Goal: Information Seeking & Learning: Learn about a topic

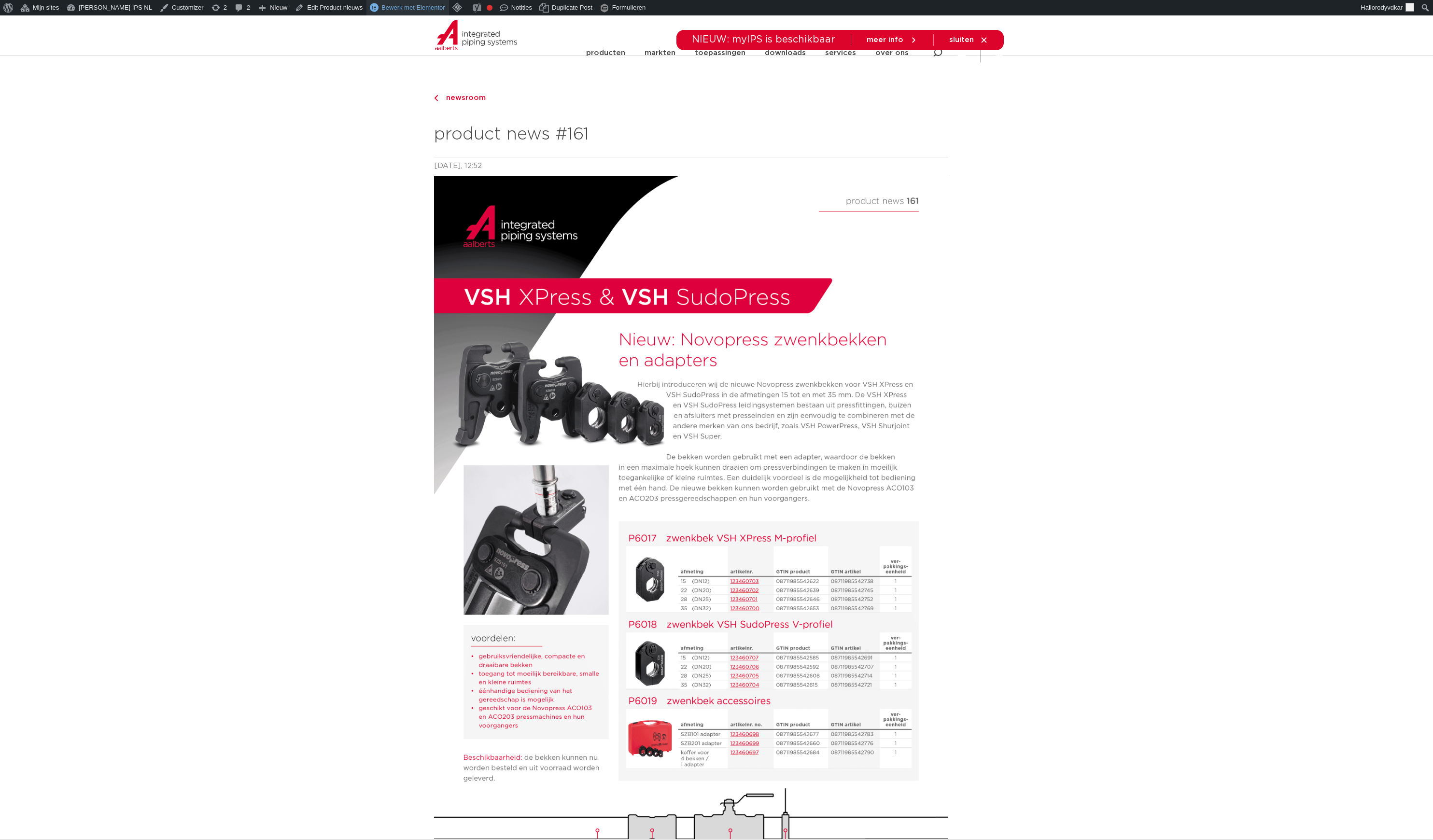
click at [396, 4] on span "Bewerk met Elementor" at bounding box center [413, 7] width 64 height 7
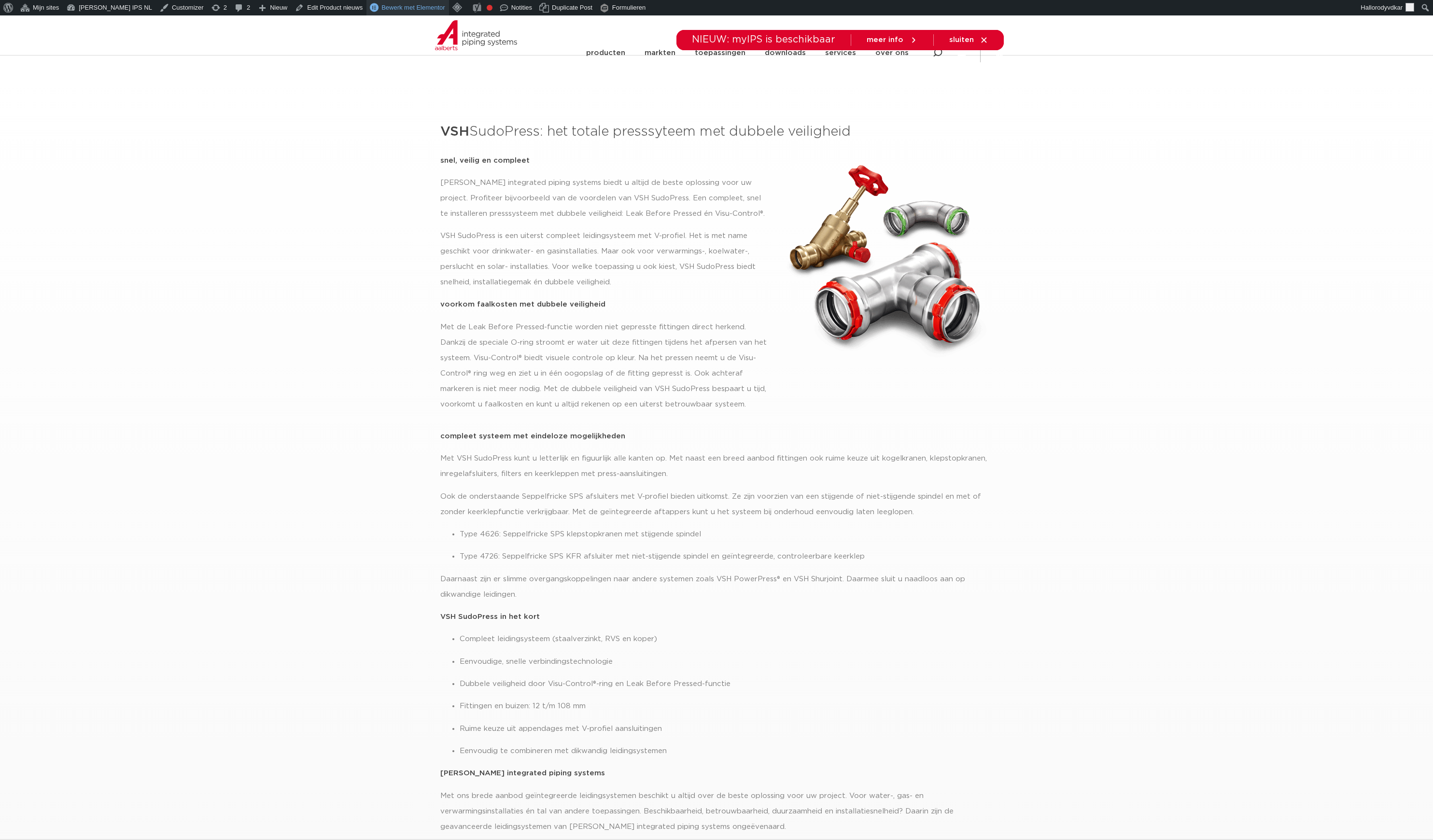
click at [381, 7] on span "Bewerk met Elementor" at bounding box center [413, 7] width 64 height 7
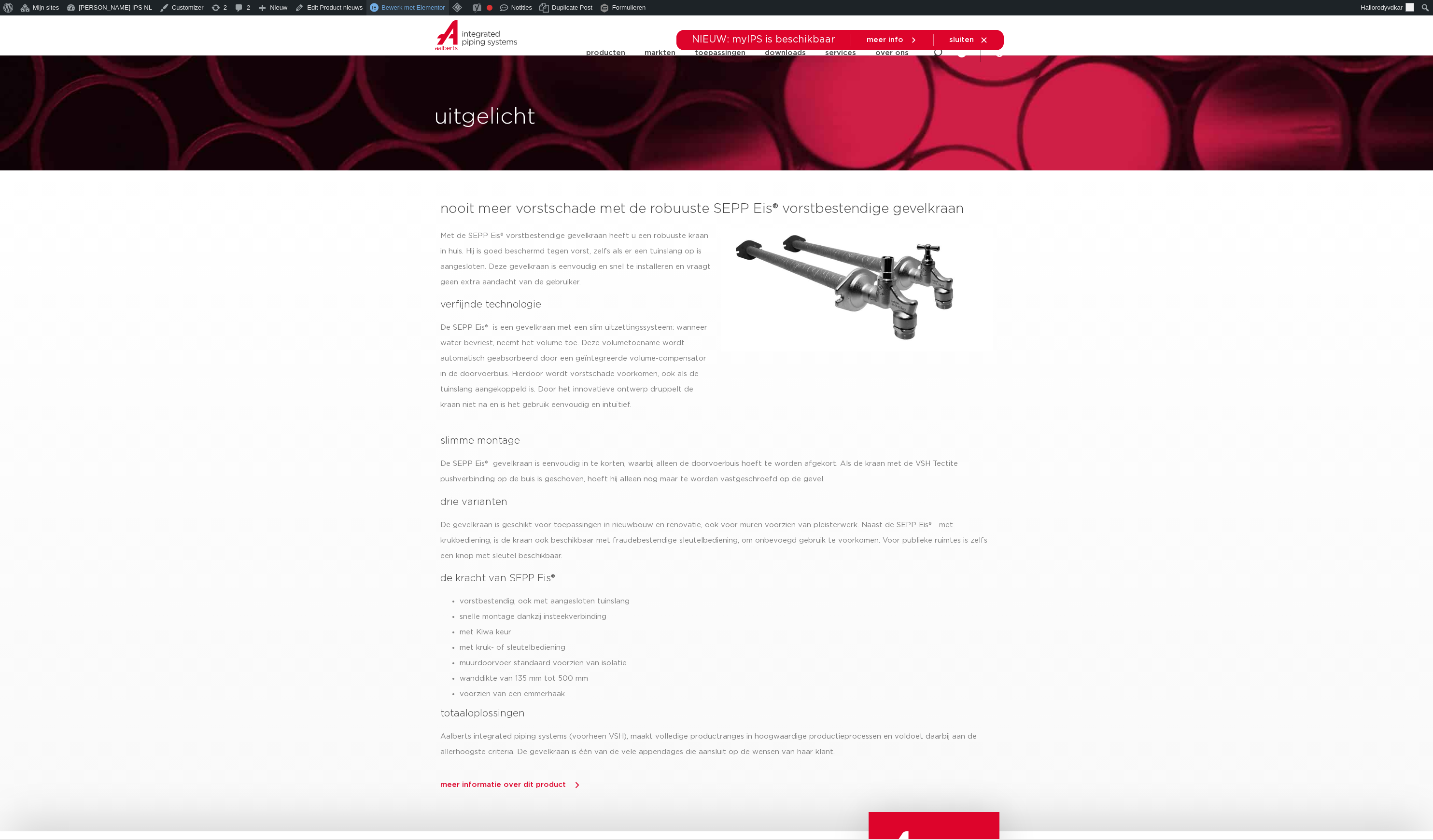
click at [381, 4] on span "Bewerk met Elementor" at bounding box center [413, 7] width 64 height 7
